Goal: Task Accomplishment & Management: Use online tool/utility

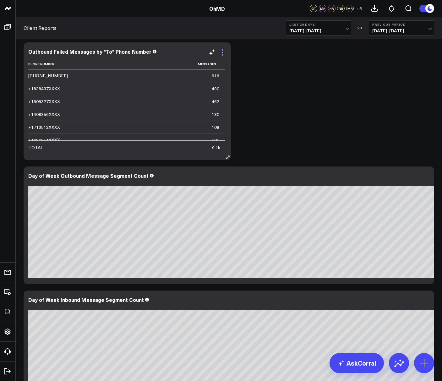
click at [224, 53] on icon at bounding box center [223, 53] width 8 height 8
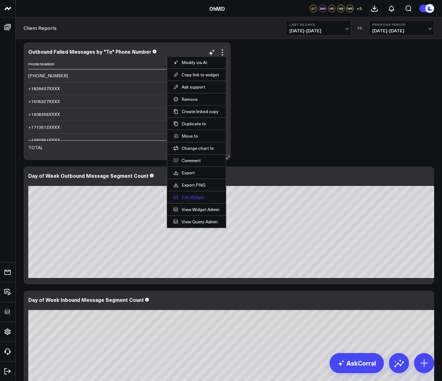
click at [188, 197] on button "Edit Widget" at bounding box center [196, 197] width 46 height 6
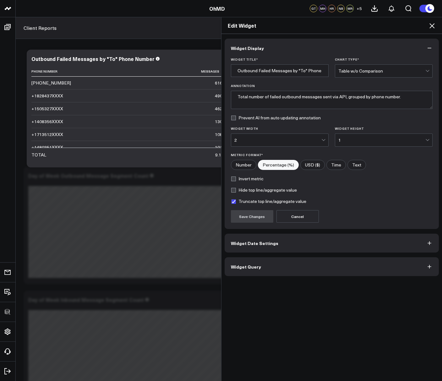
click at [259, 263] on button "Widget Query" at bounding box center [332, 266] width 215 height 19
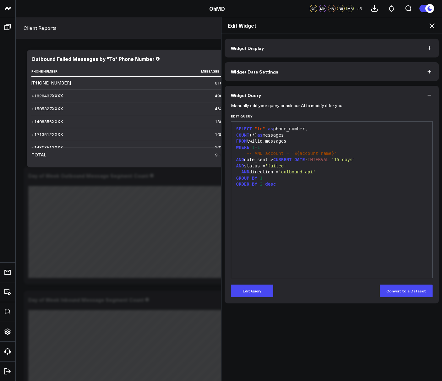
click at [433, 24] on icon at bounding box center [432, 26] width 8 height 8
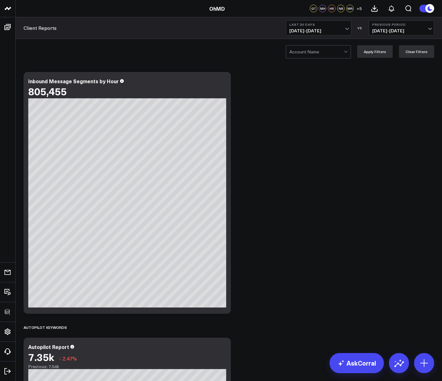
click at [308, 56] on div at bounding box center [316, 52] width 54 height 13
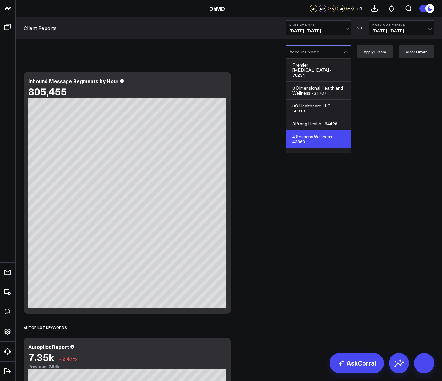
click at [309, 130] on div "4 Seasons Wellness - 43863" at bounding box center [318, 139] width 64 height 18
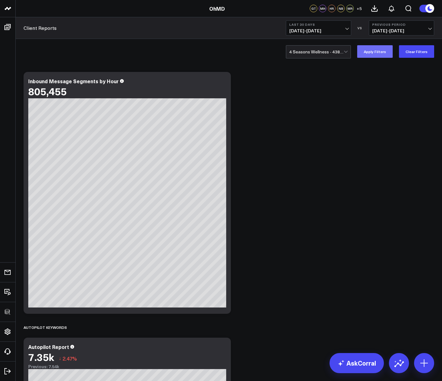
click at [370, 50] on button "Apply Filters" at bounding box center [375, 51] width 36 height 13
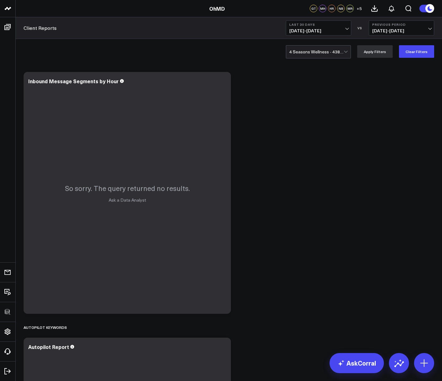
click at [302, 52] on div at bounding box center [316, 52] width 54 height 13
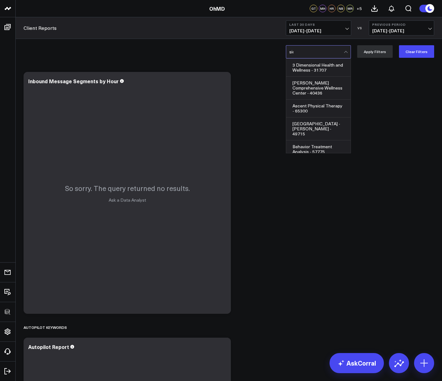
type input "siou"
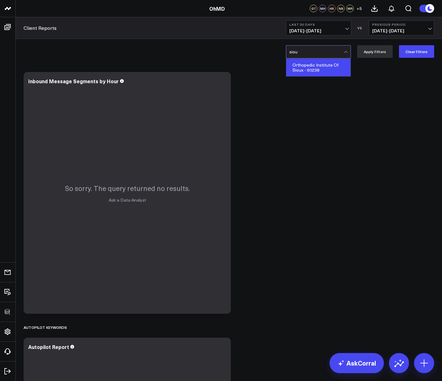
click at [306, 65] on div "Orthopedic Institute Of Sioux - 60238" at bounding box center [318, 68] width 64 height 18
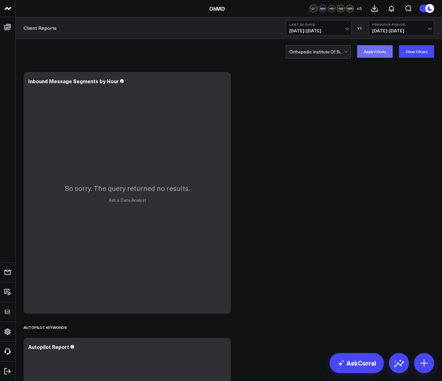
click at [370, 48] on button "Apply Filters" at bounding box center [375, 51] width 36 height 13
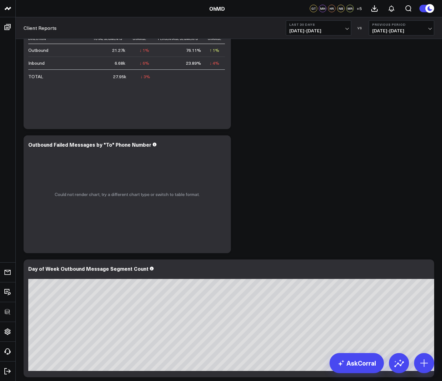
scroll to position [1098, 0]
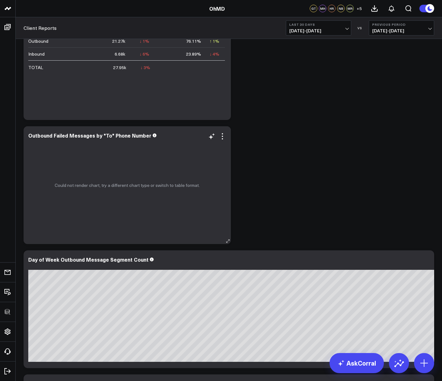
click at [221, 140] on div "Could not render chart, try a different chart type or switch to table format." at bounding box center [127, 185] width 207 height 118
click at [222, 137] on icon at bounding box center [223, 137] width 8 height 8
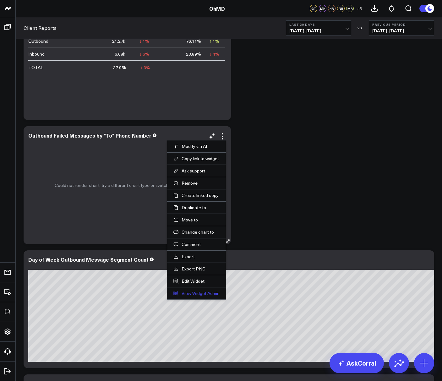
click at [192, 295] on link "View Widget Admin" at bounding box center [196, 294] width 46 height 6
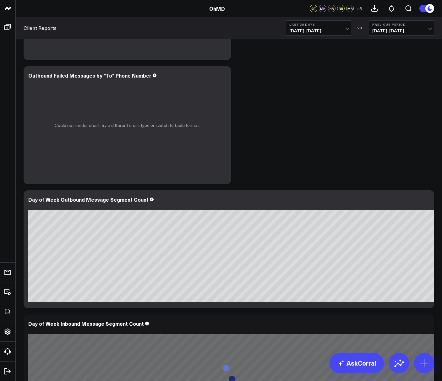
scroll to position [1173, 0]
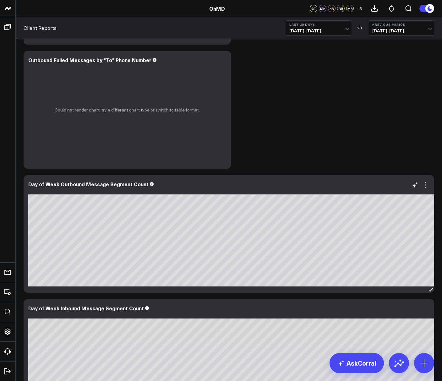
click at [424, 186] on icon at bounding box center [426, 185] width 8 height 8
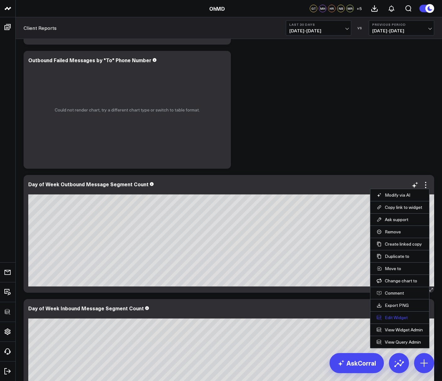
click at [401, 317] on button "Edit Widget" at bounding box center [400, 318] width 46 height 6
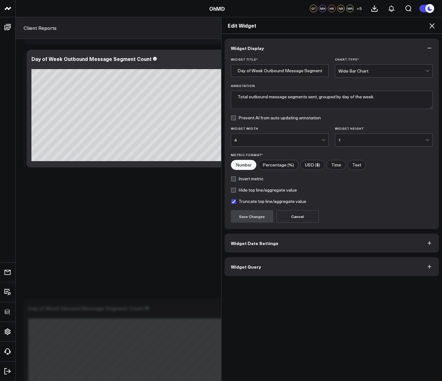
click at [269, 273] on button "Widget Query" at bounding box center [332, 266] width 215 height 19
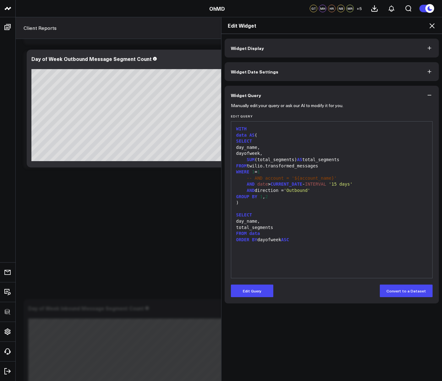
click at [280, 165] on div "FROM twilio.transformed_messages" at bounding box center [331, 166] width 195 height 6
click at [431, 24] on icon at bounding box center [432, 26] width 8 height 8
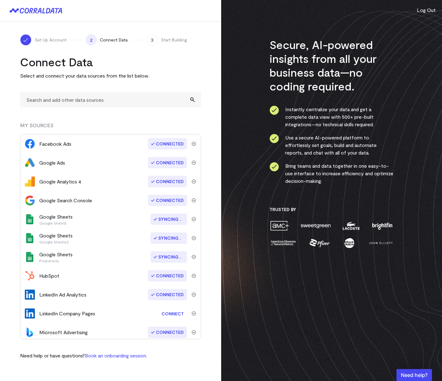
scroll to position [97, 0]
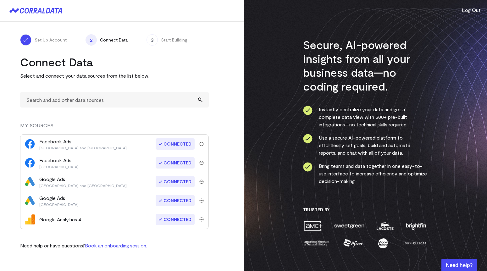
scroll to position [170, 0]
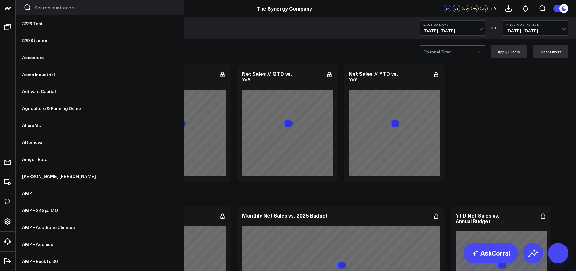
click at [9, 9] on icon at bounding box center [7, 8] width 3 height 3
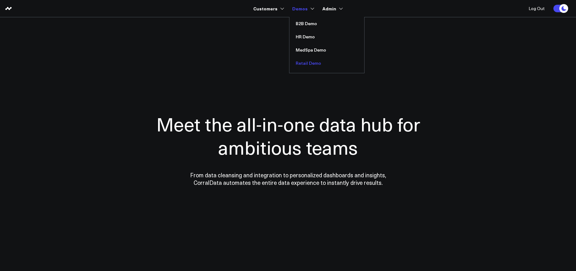
click at [304, 64] on link "Retail Demo" at bounding box center [326, 63] width 75 height 13
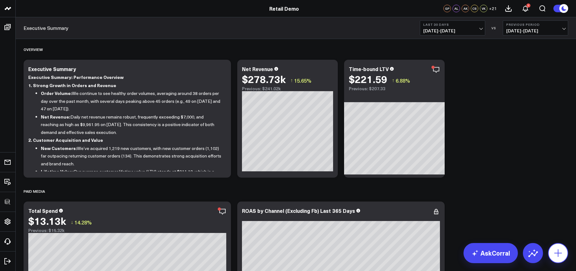
click at [562, 257] on icon at bounding box center [558, 253] width 10 height 10
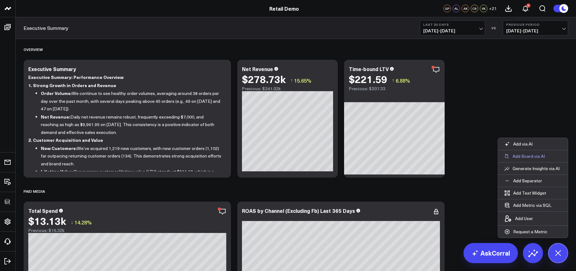
click at [517, 158] on p "Add Board via AI" at bounding box center [528, 156] width 32 height 6
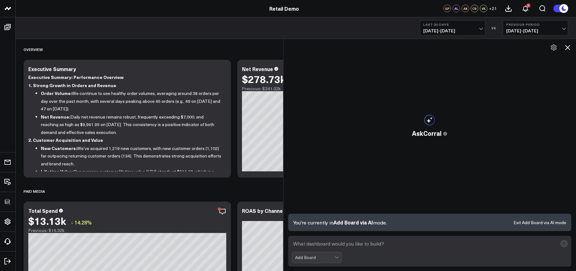
click at [312, 246] on textarea at bounding box center [425, 243] width 266 height 11
type textarea "YTD Sales metrics"
click at [566, 244] on rect "submit" at bounding box center [564, 244] width 8 height 8
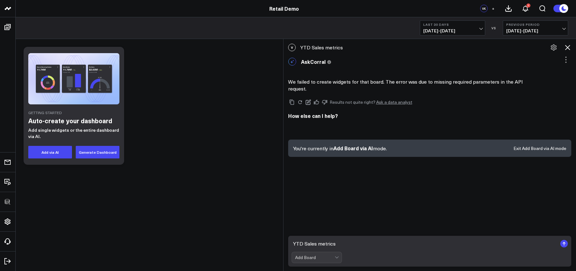
click at [302, 251] on form "YTD Sales metrics Add Board" at bounding box center [429, 251] width 283 height 31
click at [304, 246] on textarea "YTD Sales metrics" at bounding box center [425, 243] width 266 height 11
type textarea "s"
click at [84, 149] on button "Generate Dashboard" at bounding box center [98, 152] width 44 height 13
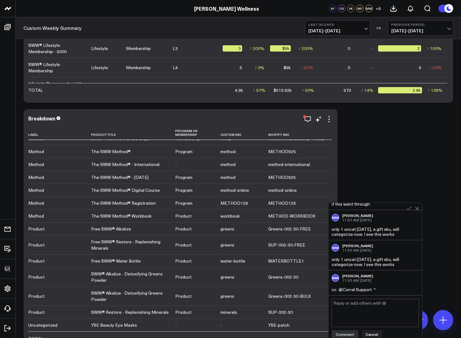
scroll to position [2118, 0]
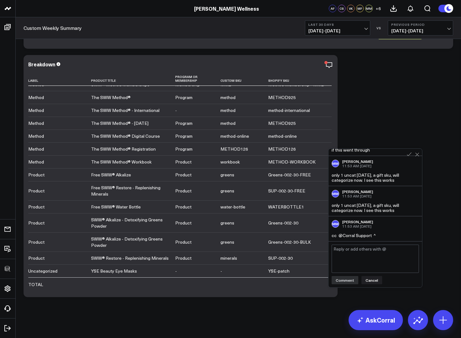
click at [354, 253] on textarea at bounding box center [375, 258] width 87 height 28
type textarea "@Marshall Monrad love to hear it, thanks for testing and confirming!"
click at [347, 281] on button "Comment" at bounding box center [345, 280] width 27 height 8
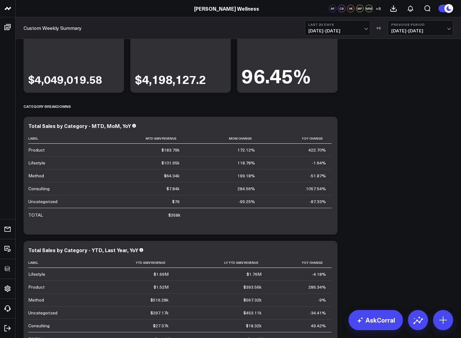
scroll to position [357, 0]
